Goal: Task Accomplishment & Management: Manage account settings

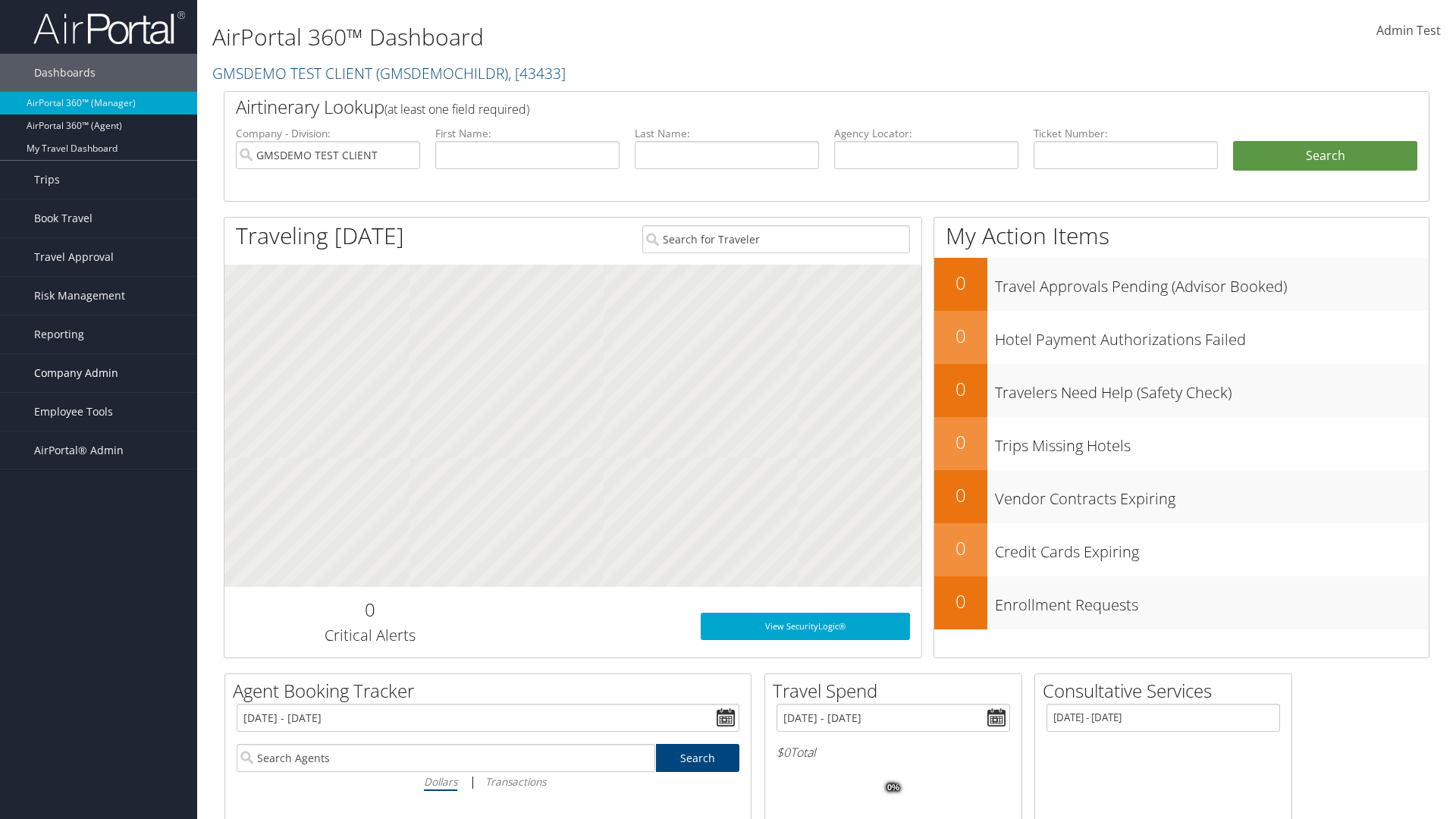
click at [98, 374] on span "Company Admin" at bounding box center [76, 374] width 84 height 38
click at [0, 0] on link "Airtinerary® Settings" at bounding box center [0, 0] width 0 height 0
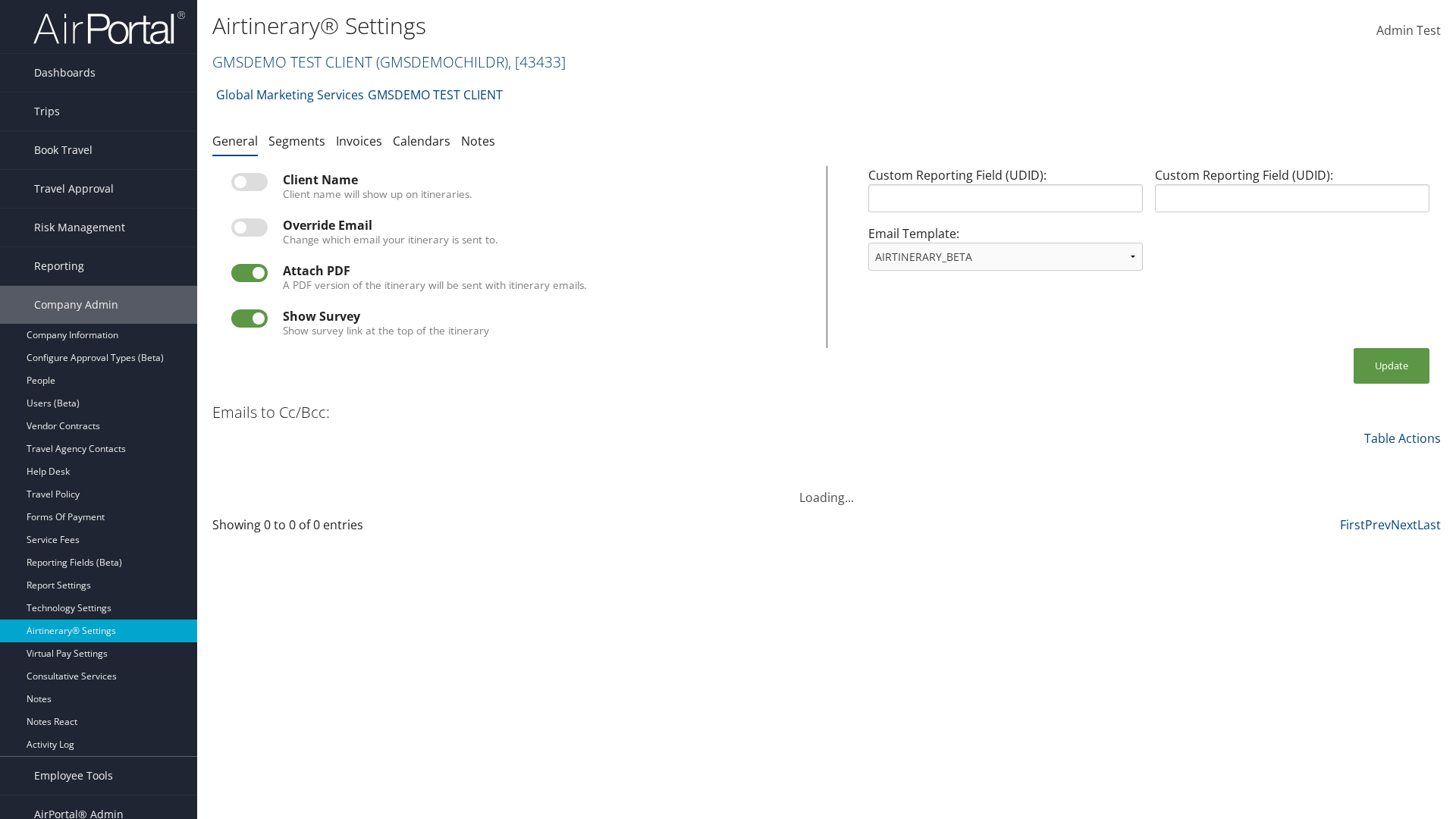
click at [291, 61] on link "GMSDEMO TEST CLIENT ( GMSDEMOCHILDR ) , [ 43433 ]" at bounding box center [389, 62] width 353 height 20
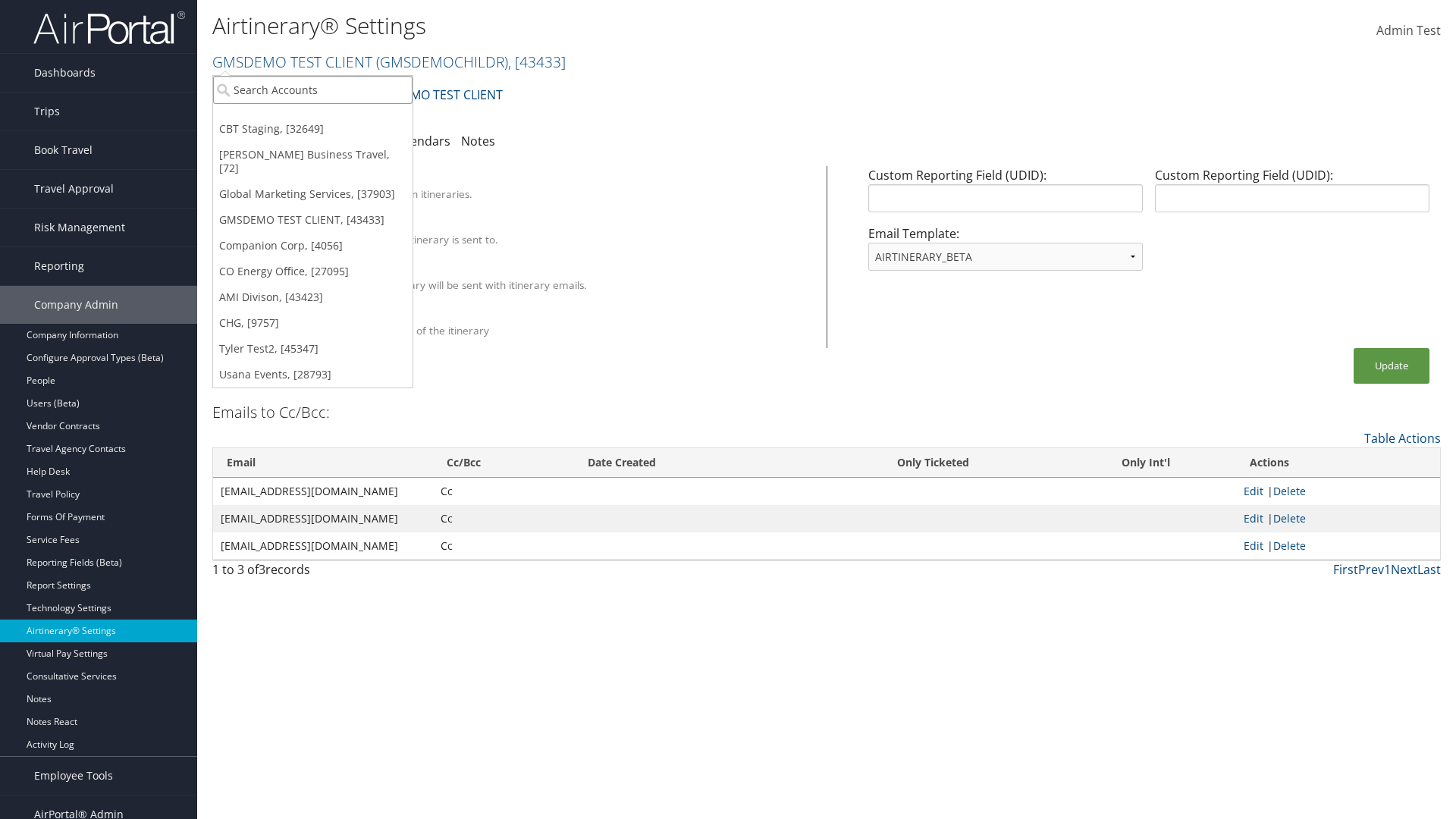
click at [312, 89] on input "search" at bounding box center [312, 89] width 199 height 28
type input "Global Marketing Services"
click at [327, 118] on div "Global Marketing Services (301946), [37903]" at bounding box center [327, 118] width 244 height 14
